Goal: Navigation & Orientation: Understand site structure

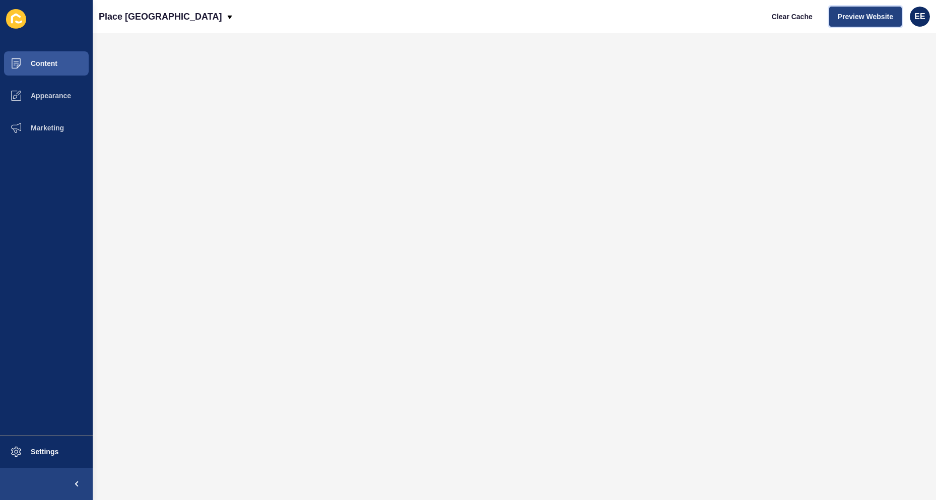
click at [861, 16] on span "Preview Website" at bounding box center [864, 17] width 55 height 10
click at [56, 61] on span "Content" at bounding box center [27, 63] width 59 height 8
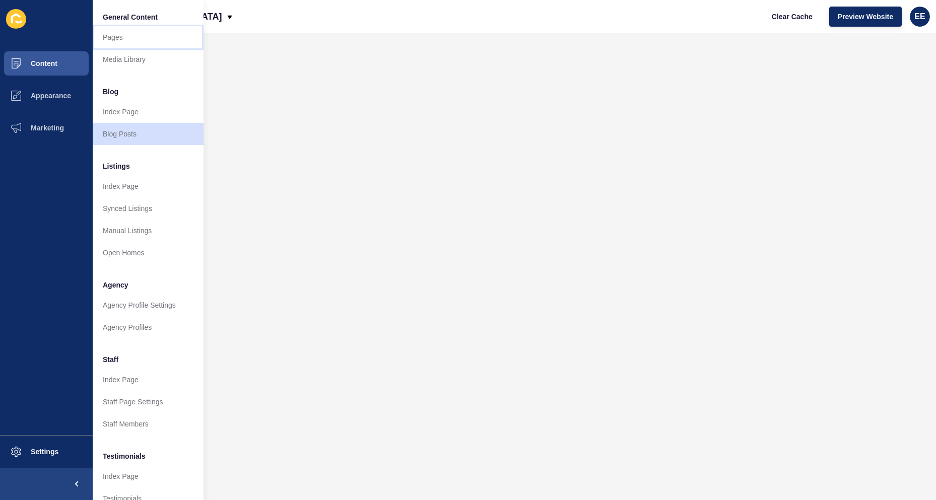
click at [128, 38] on link "Pages" at bounding box center [148, 37] width 111 height 22
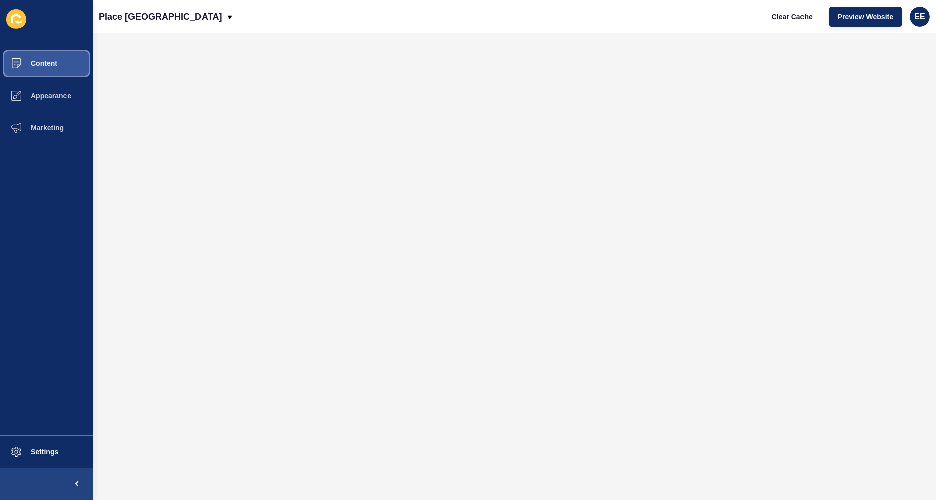
drag, startPoint x: 56, startPoint y: 63, endPoint x: 84, endPoint y: 60, distance: 27.4
click at [57, 63] on span "Content" at bounding box center [27, 63] width 59 height 8
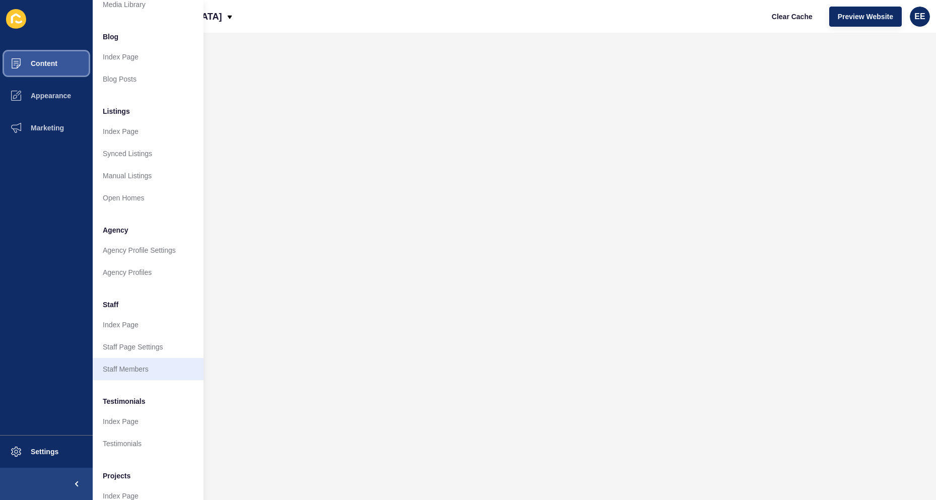
scroll to position [98, 0]
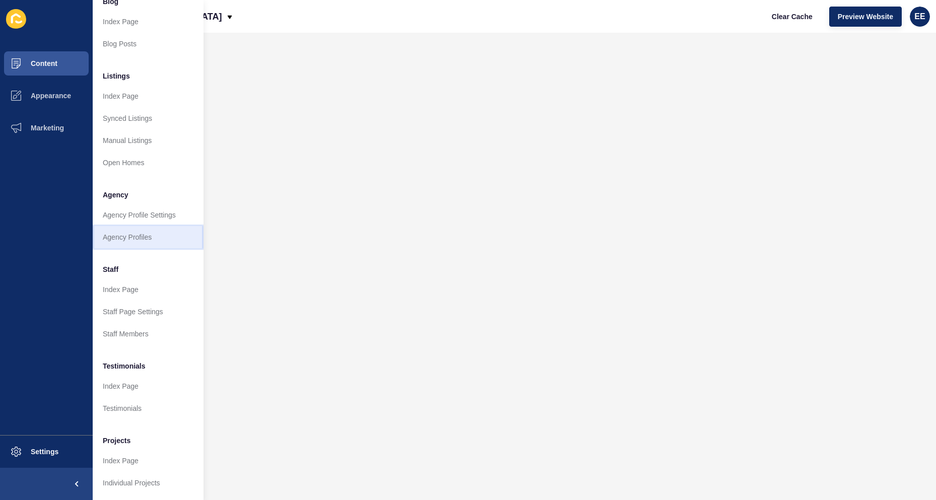
click at [120, 228] on link "Agency Profiles" at bounding box center [148, 237] width 111 height 22
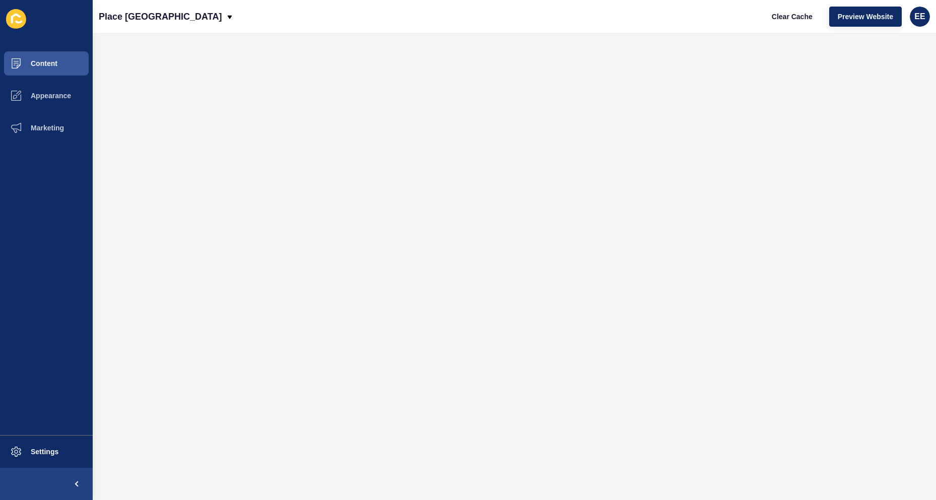
drag, startPoint x: 321, startPoint y: 32, endPoint x: 852, endPoint y: 30, distance: 531.2
click at [50, 60] on span "Content" at bounding box center [27, 63] width 59 height 8
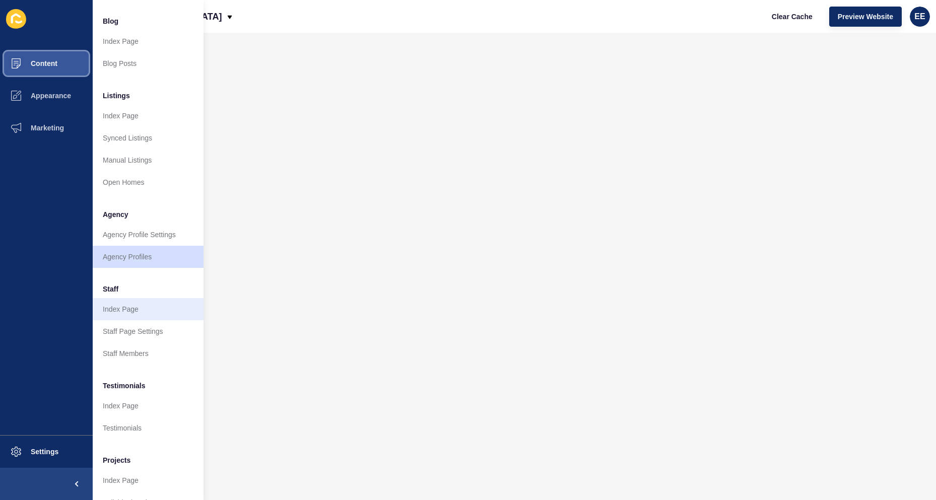
scroll to position [98, 0]
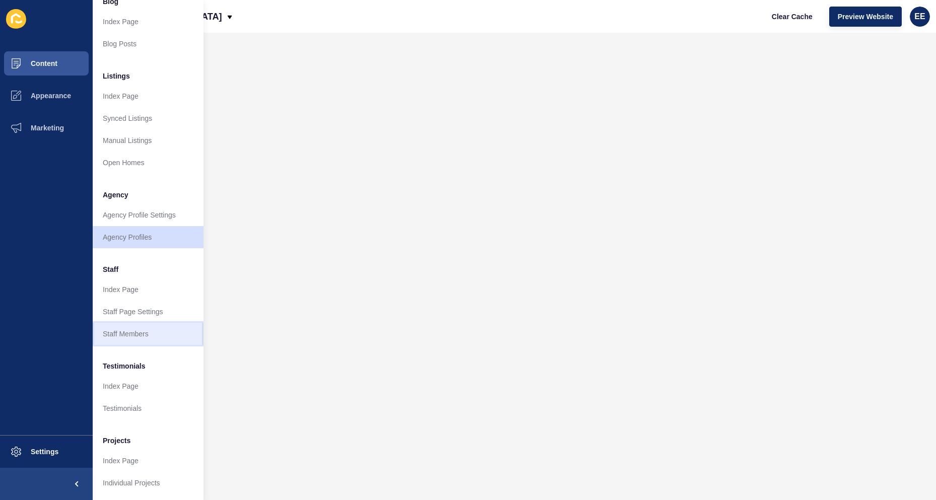
click at [121, 326] on link "Staff Members" at bounding box center [148, 334] width 111 height 22
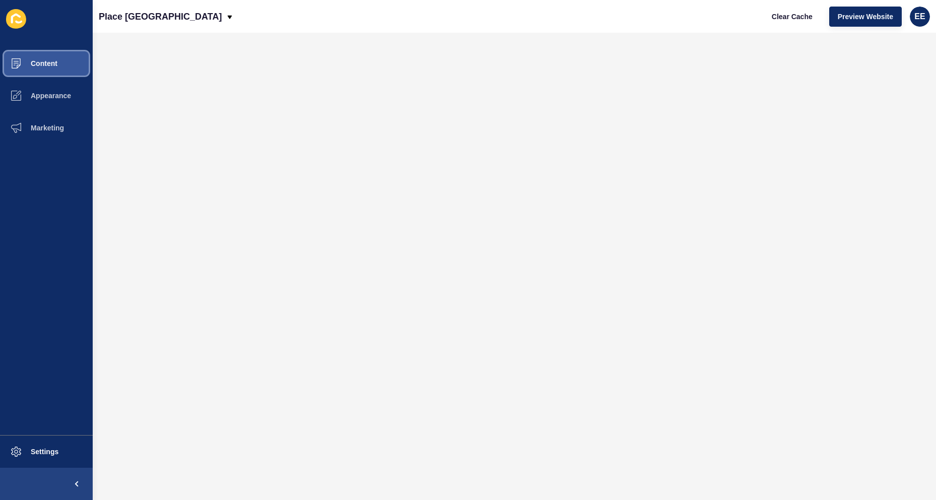
click at [45, 57] on button "Content" at bounding box center [46, 63] width 93 height 32
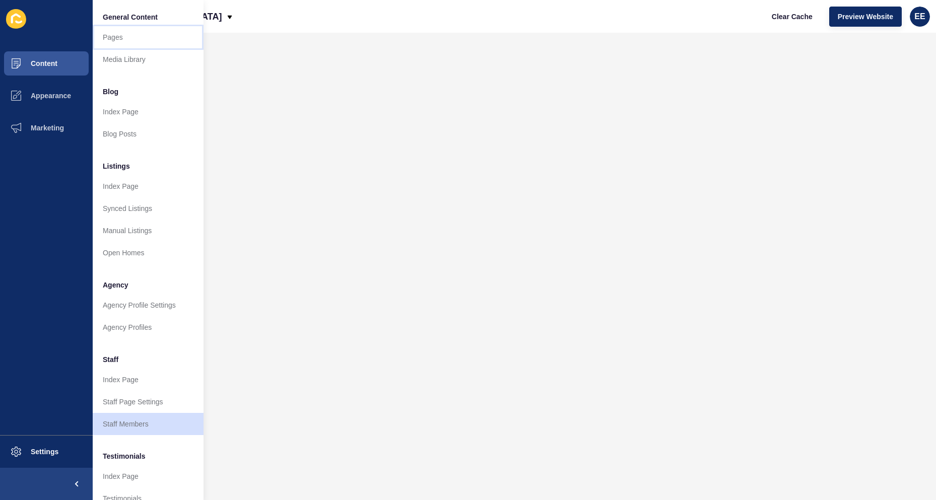
drag, startPoint x: 118, startPoint y: 43, endPoint x: 533, endPoint y: 1, distance: 417.6
click at [118, 42] on link "Pages" at bounding box center [148, 37] width 111 height 22
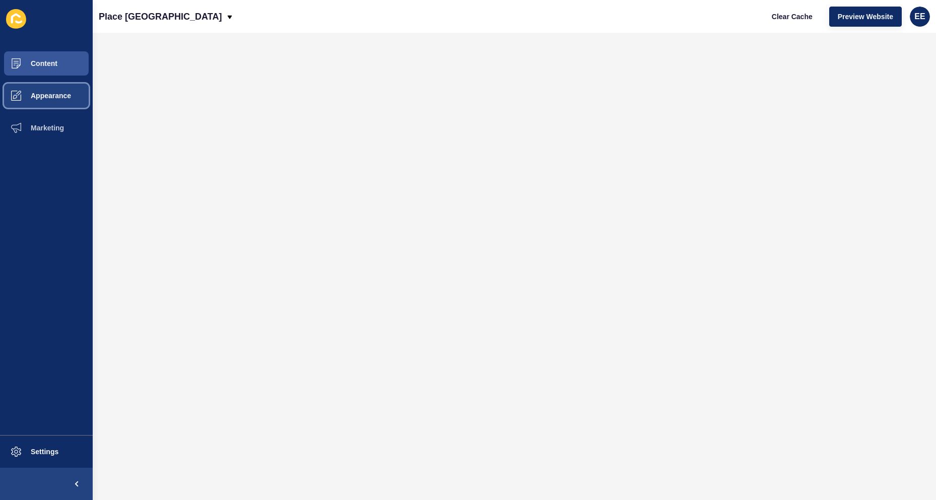
click at [52, 100] on button "Appearance" at bounding box center [46, 96] width 93 height 32
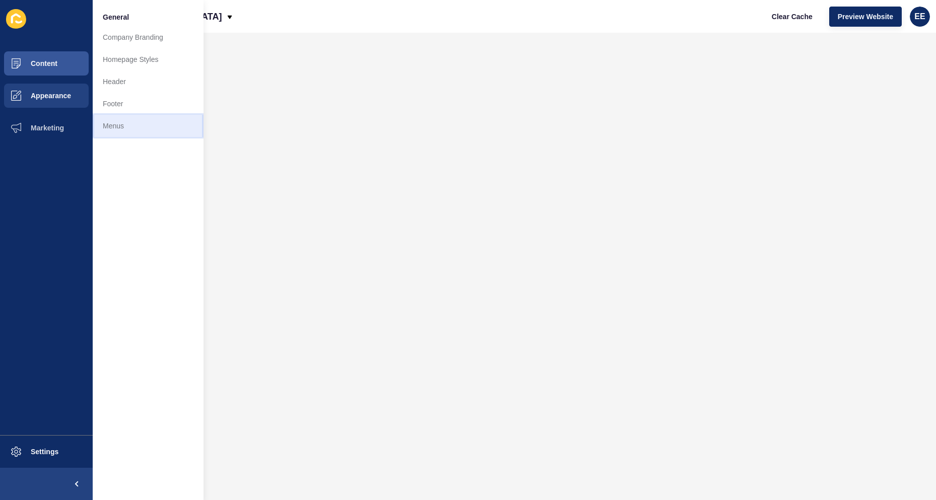
click at [127, 122] on link "Menus" at bounding box center [148, 126] width 111 height 22
